Goal: Task Accomplishment & Management: Use online tool/utility

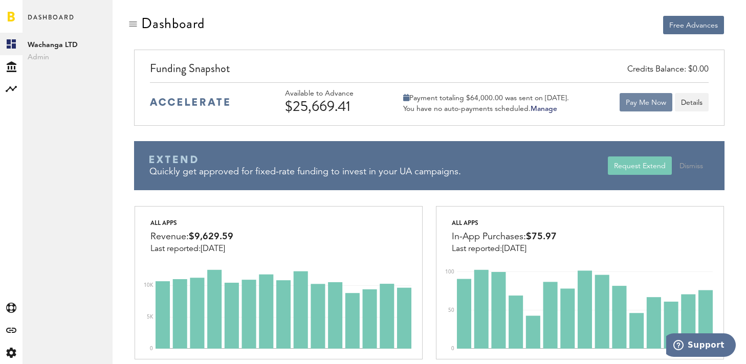
click at [642, 108] on button "Pay Me Now" at bounding box center [646, 102] width 53 height 18
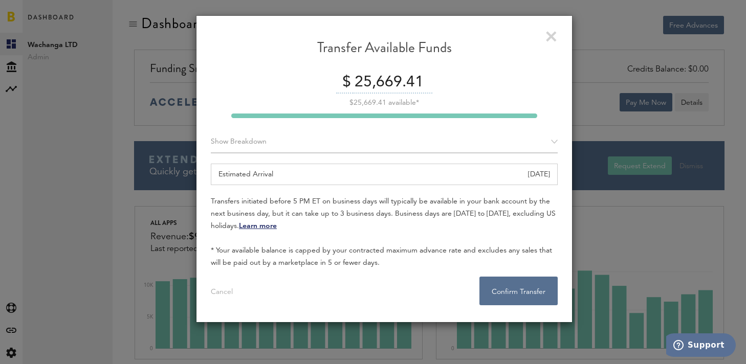
drag, startPoint x: 384, startPoint y: 83, endPoint x: 534, endPoint y: 83, distance: 149.9
click at [534, 83] on div "$ 25,669.41" at bounding box center [384, 82] width 347 height 21
type input "25,600"
click at [523, 83] on div "$ 25,600" at bounding box center [384, 82] width 347 height 21
click at [519, 298] on button "Confirm Transfer . . ." at bounding box center [518, 291] width 78 height 29
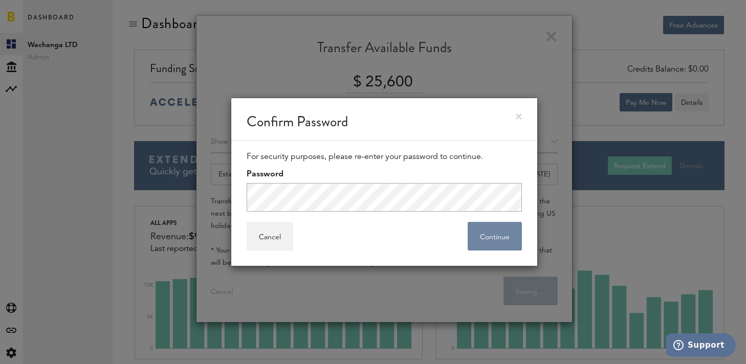
click at [488, 245] on button "Continue" at bounding box center [495, 236] width 54 height 29
